Goal: Check status: Check status

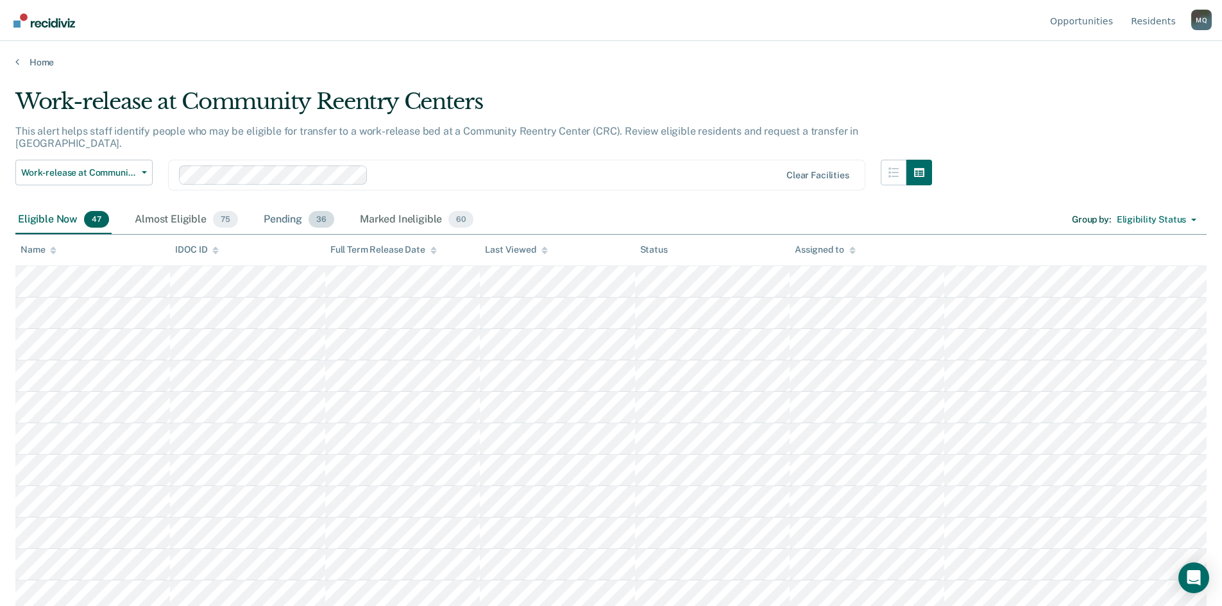
click at [278, 209] on div "Pending 36" at bounding box center [299, 220] width 76 height 28
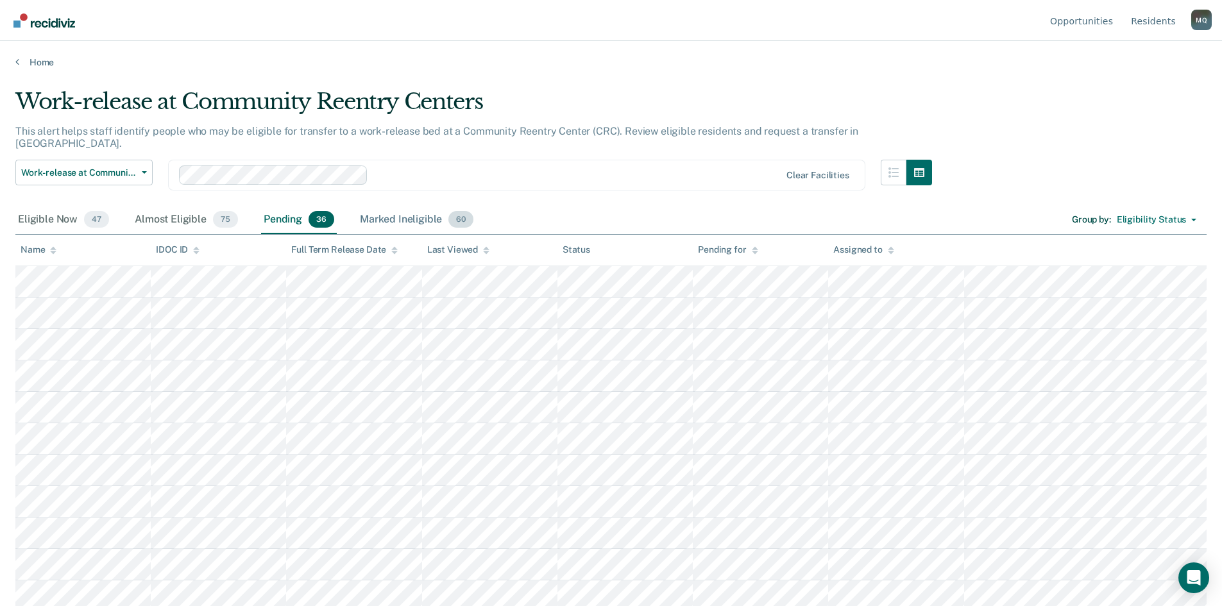
click at [418, 209] on div "Marked Ineligible 60" at bounding box center [416, 220] width 119 height 28
click at [164, 210] on div "Almost Eligible 75" at bounding box center [186, 220] width 108 height 28
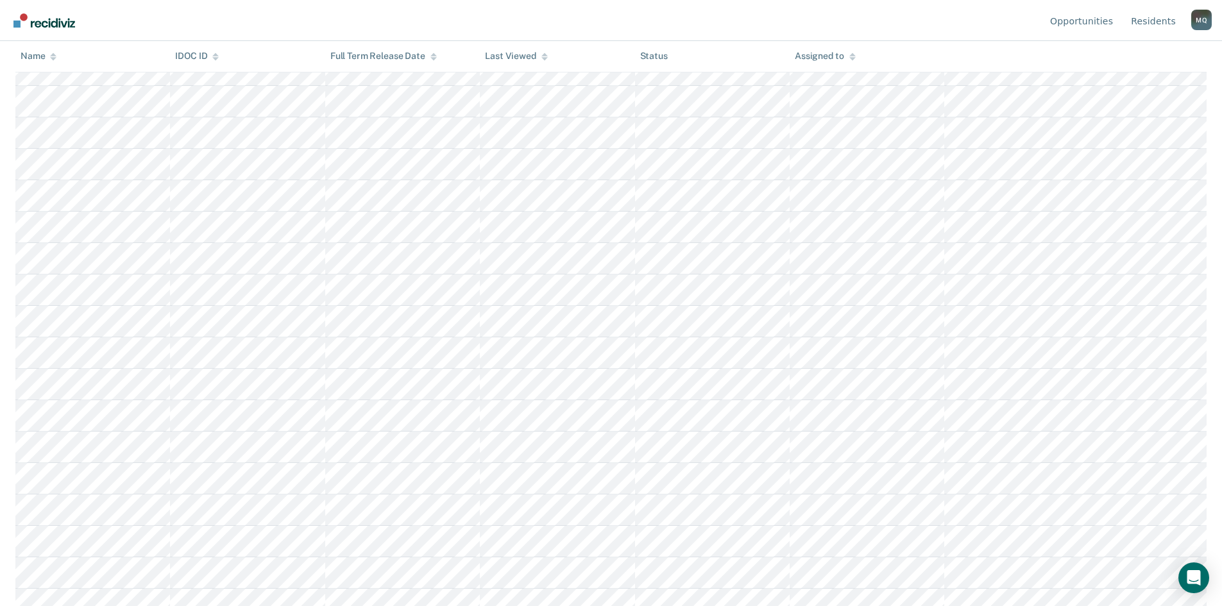
scroll to position [2005, 0]
